Goal: Navigation & Orientation: Find specific page/section

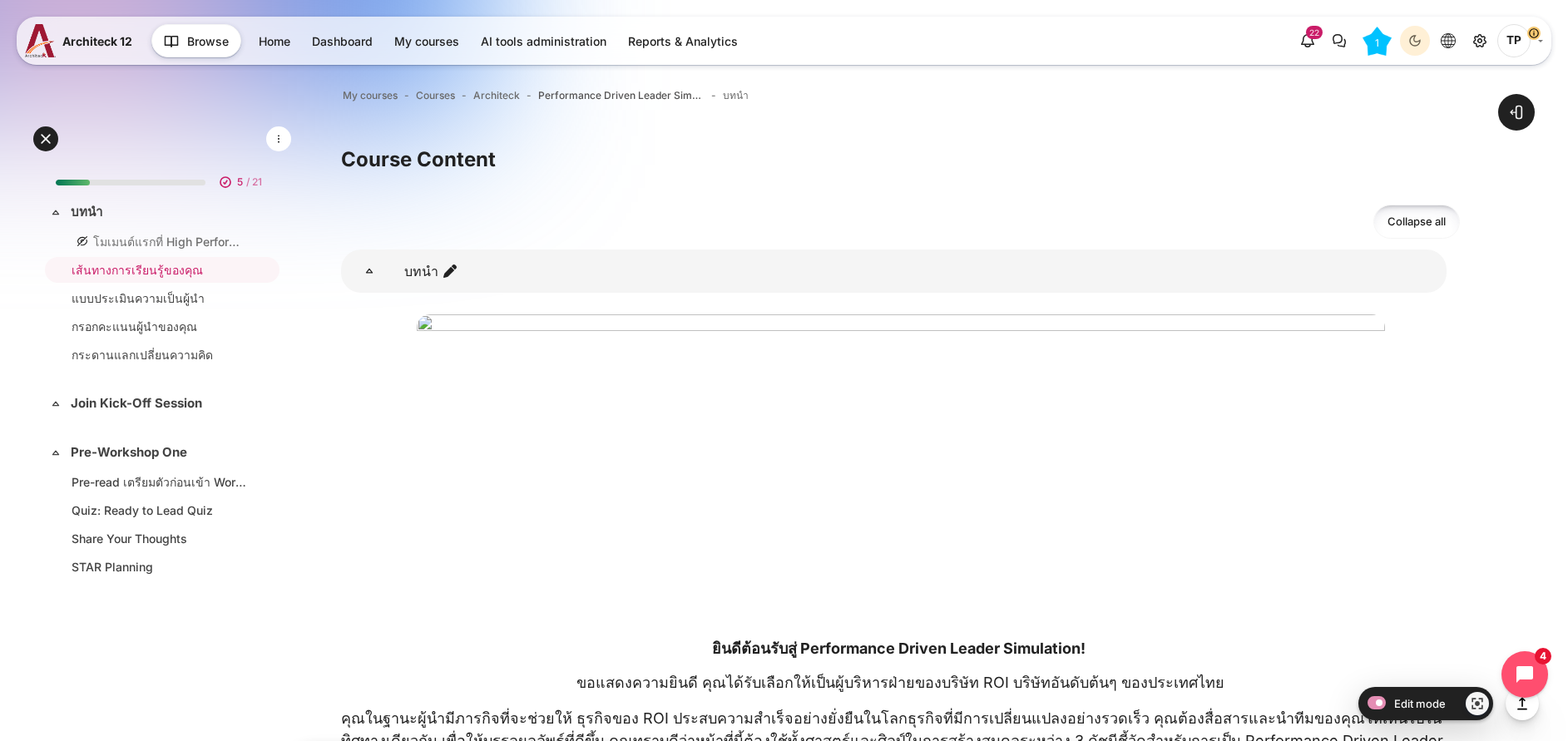
scroll to position [912, 0]
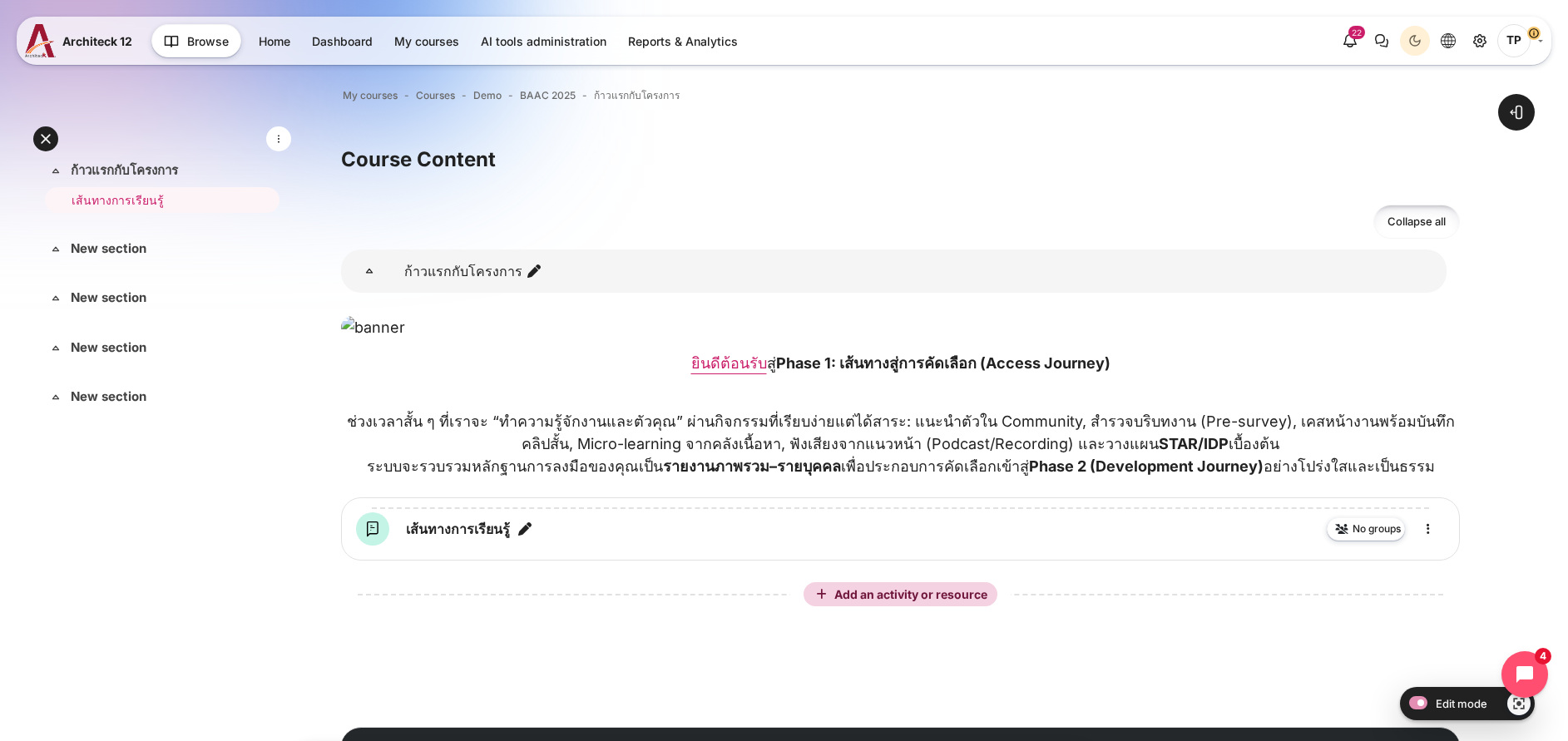
scroll to position [168, 0]
